Goal: Information Seeking & Learning: Learn about a topic

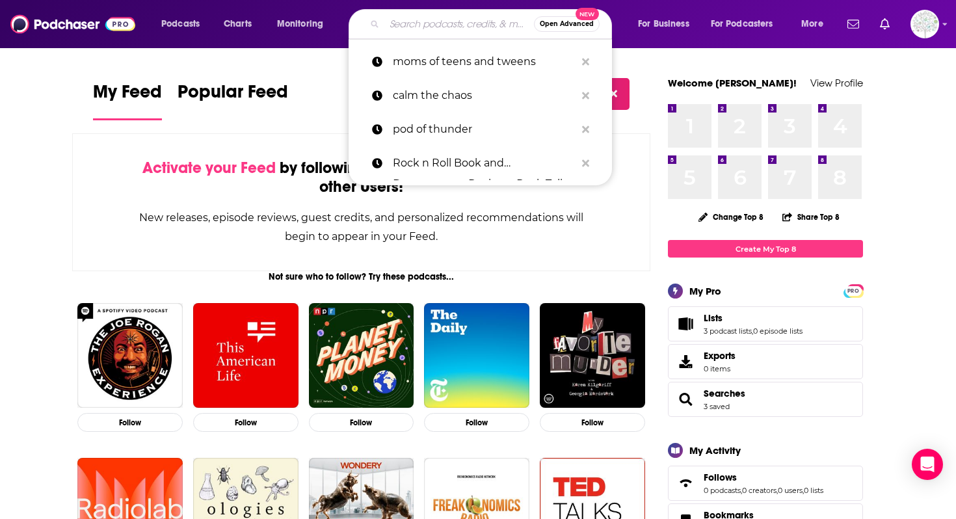
click at [446, 29] on input "Search podcasts, credits, & more..." at bounding box center [459, 24] width 150 height 21
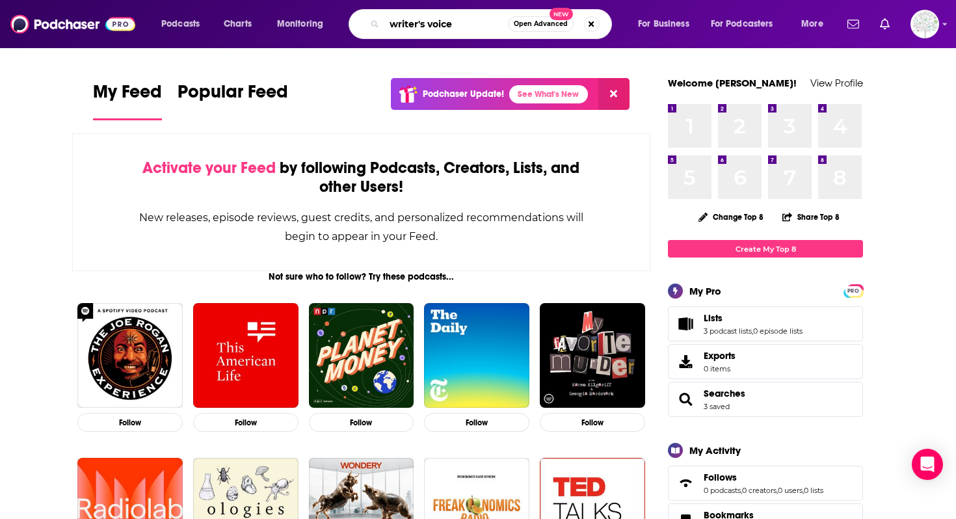
type input "writer's voice"
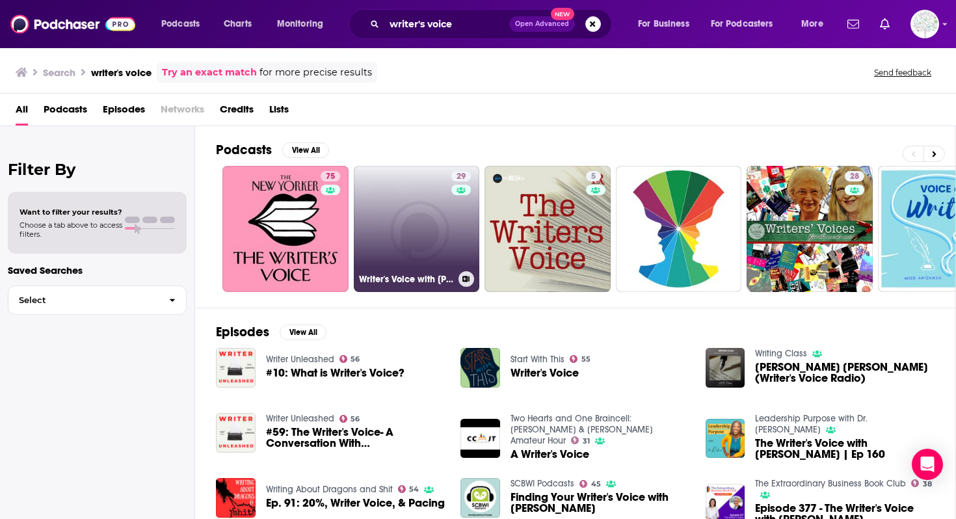
click at [425, 202] on link "29 Writer's Voice with [PERSON_NAME]" at bounding box center [417, 229] width 126 height 126
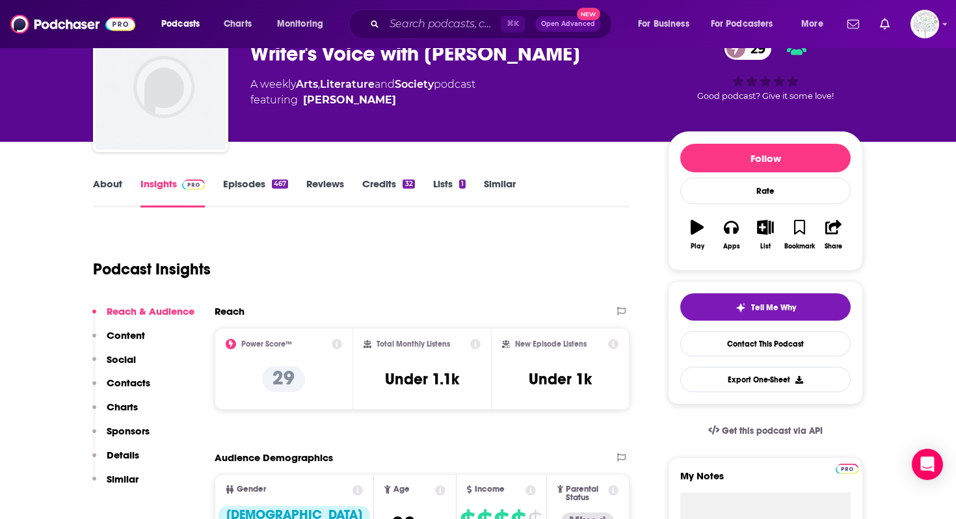
scroll to position [62, 0]
